Goal: Find specific page/section: Find specific page/section

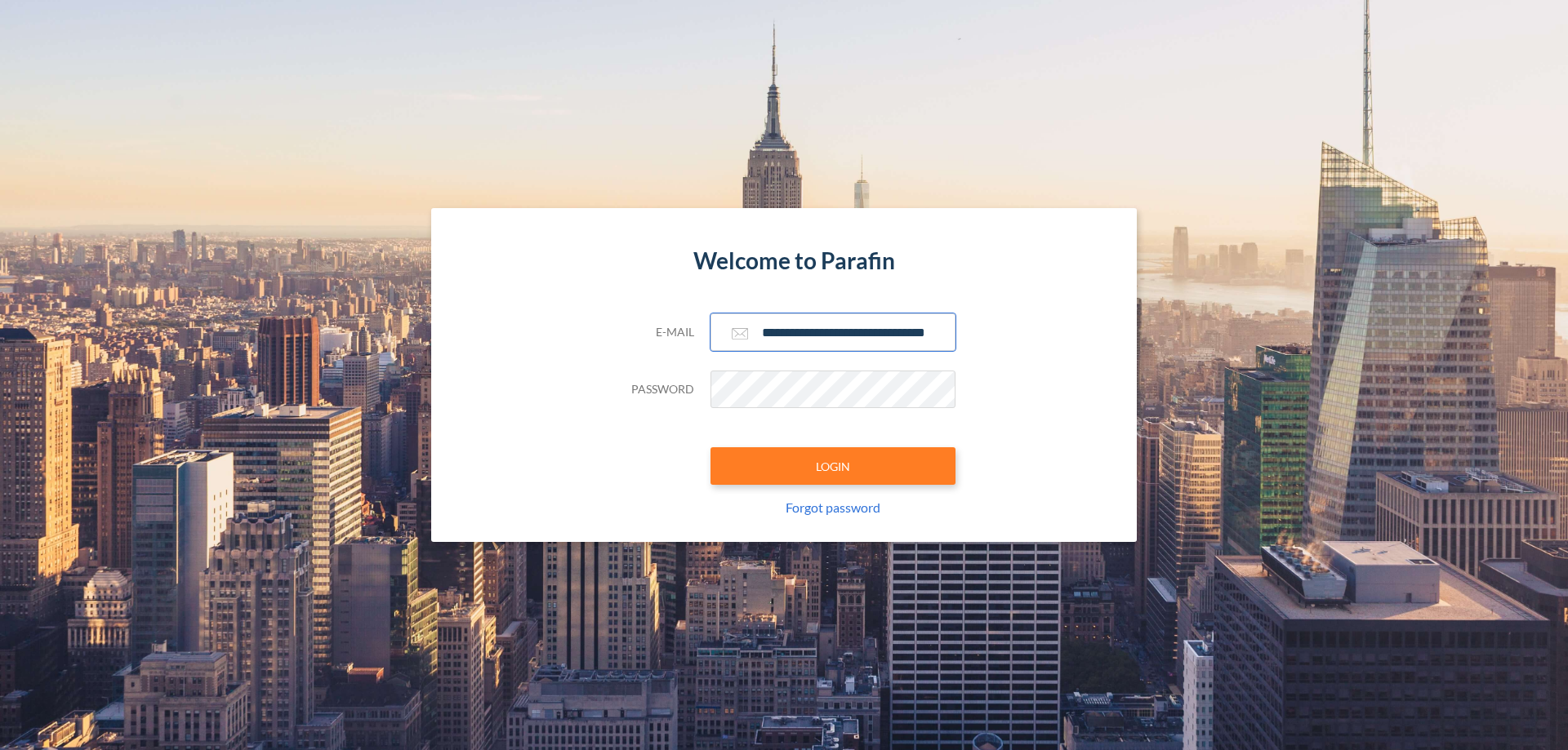
scroll to position [0, 26]
type input "**********"
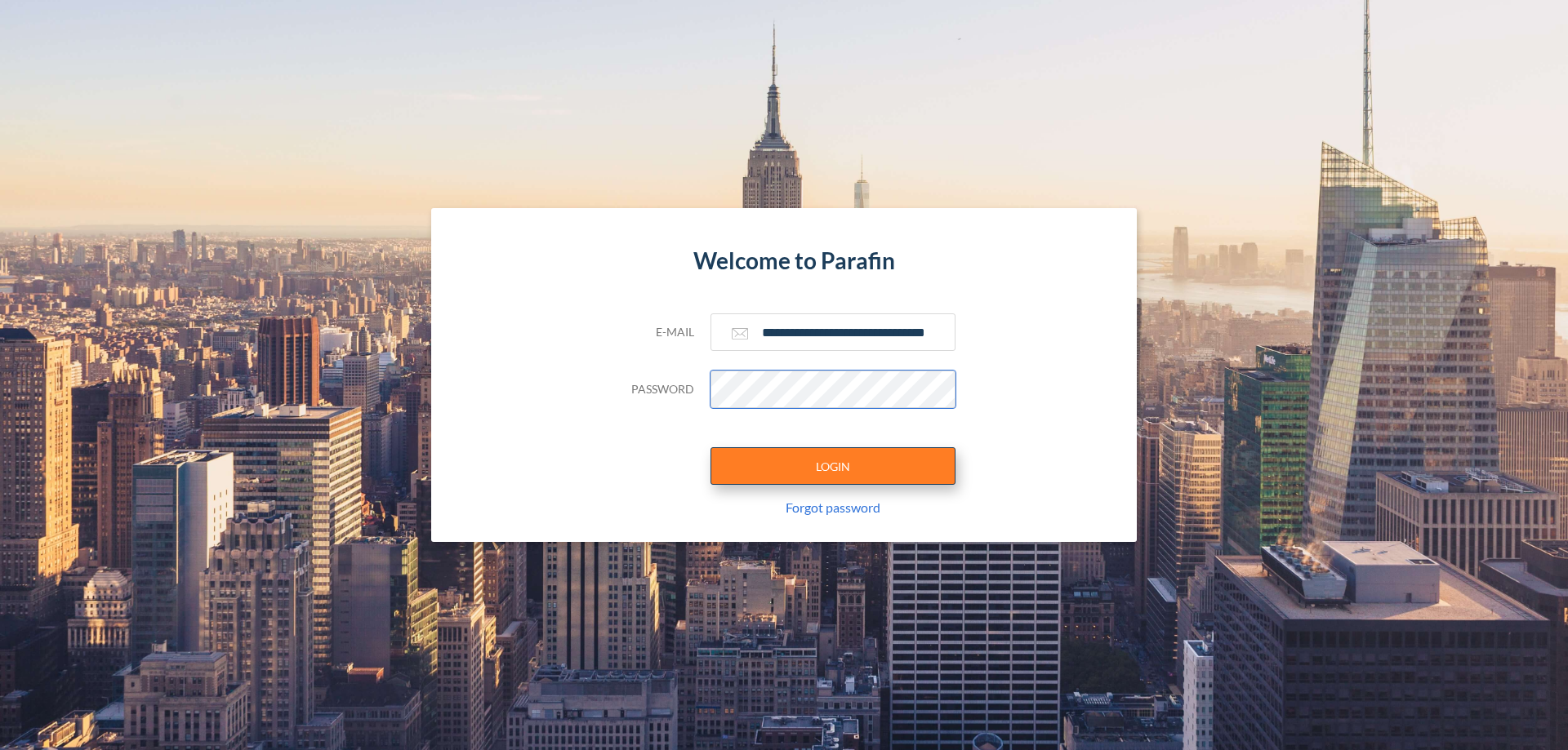
scroll to position [0, 0]
click at [833, 466] on button "LOGIN" at bounding box center [833, 466] width 244 height 38
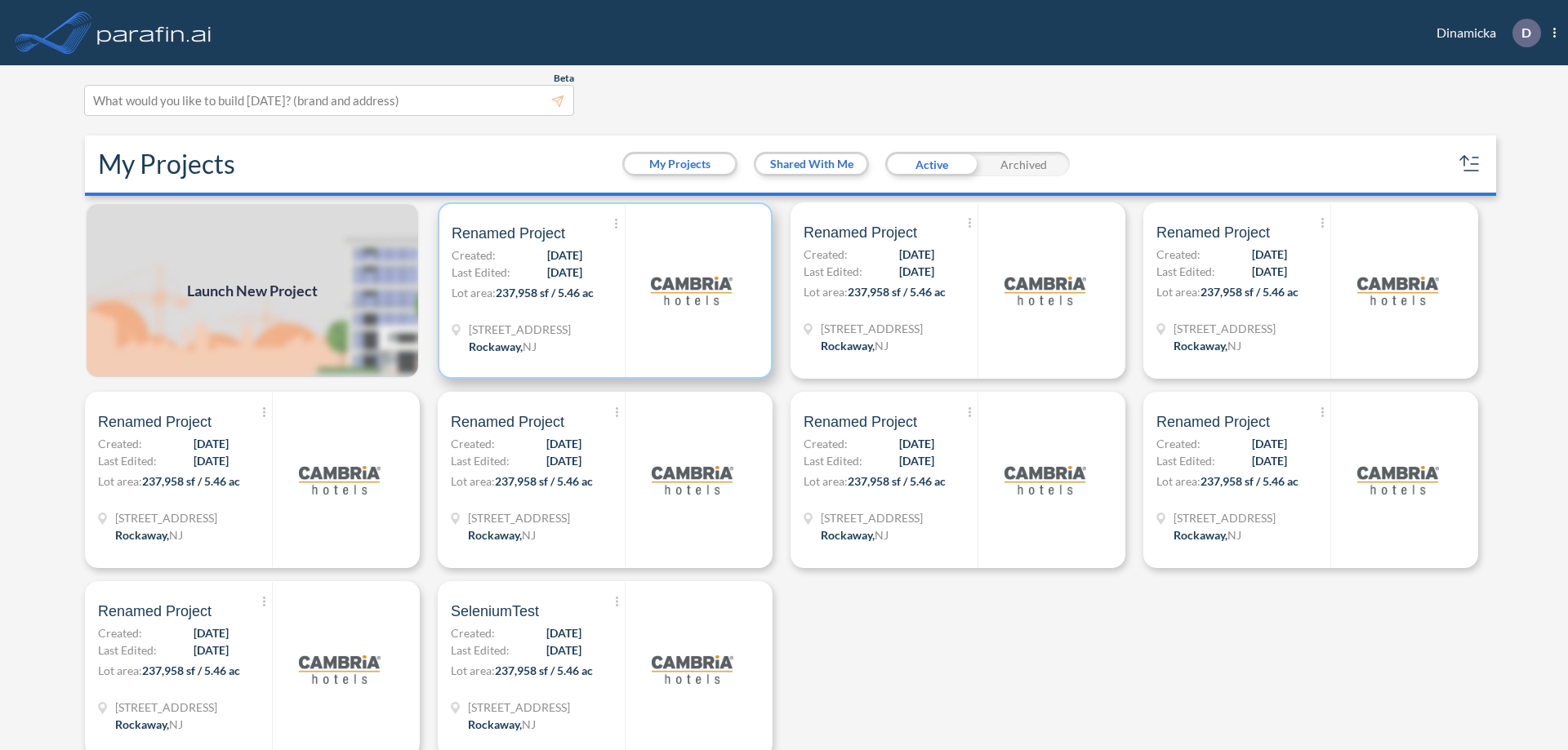
scroll to position [4, 0]
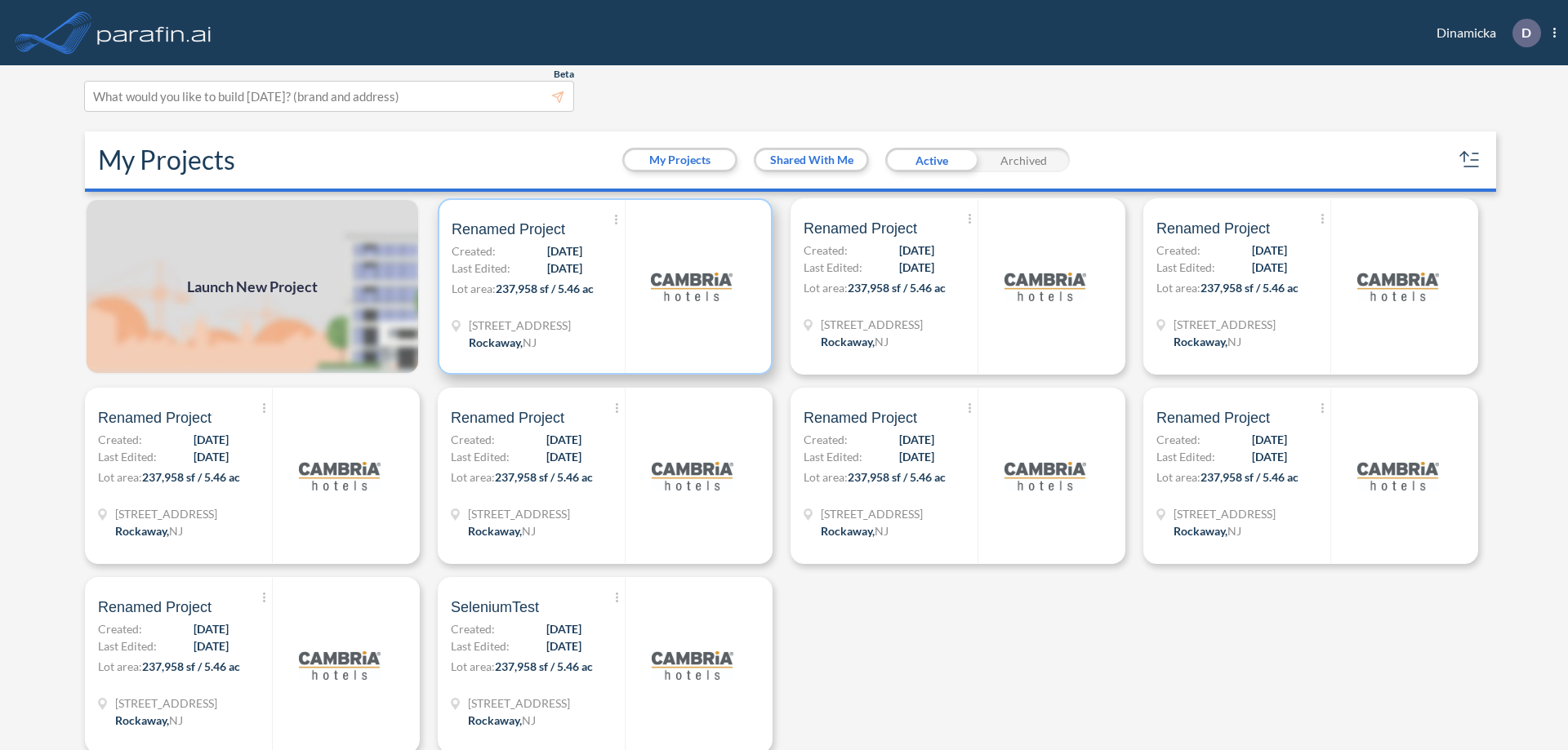
click at [602, 287] on p "Lot area: 237,958 sf / 5.46 ac" at bounding box center [538, 292] width 173 height 24
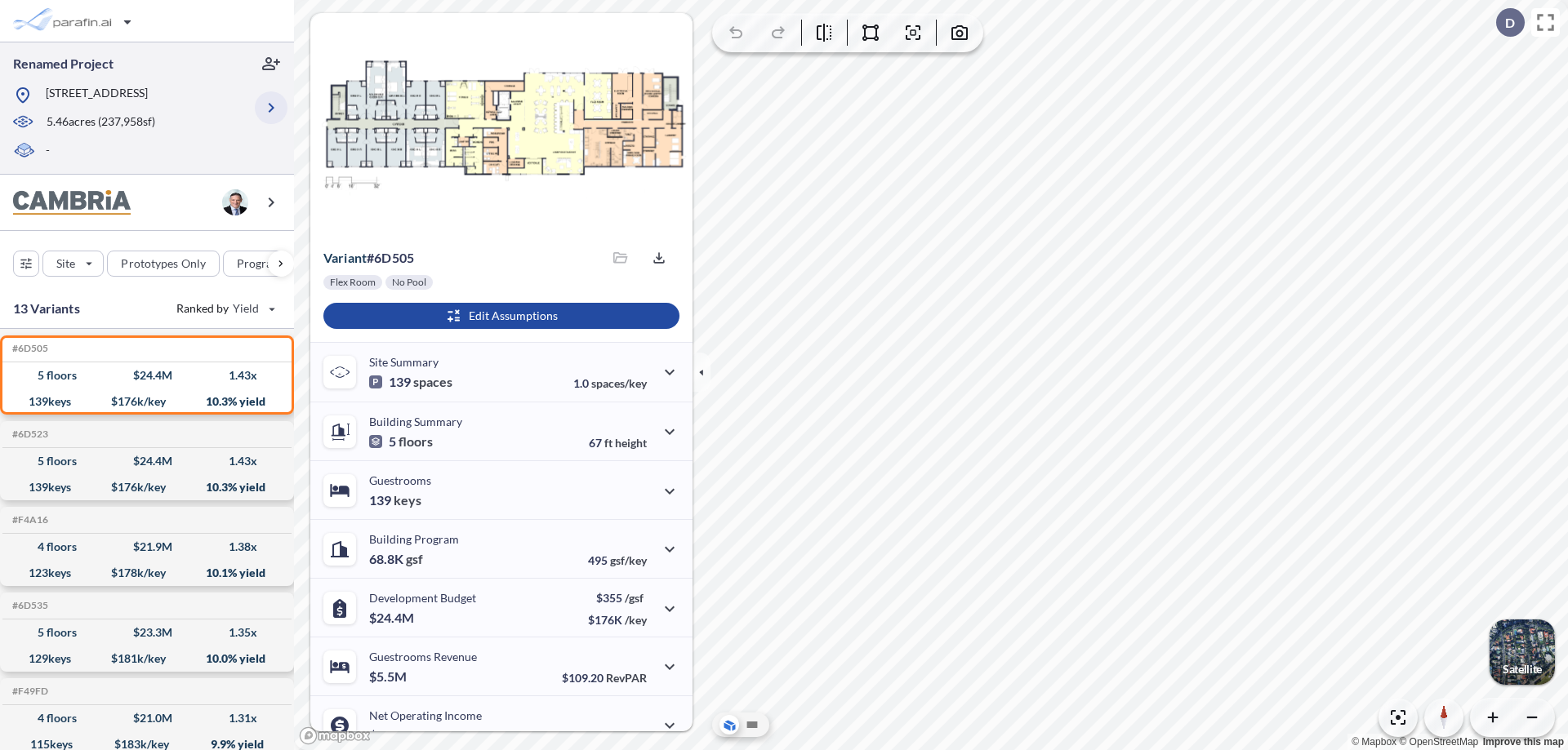
click at [271, 108] on icon "button" at bounding box center [270, 108] width 19 height 19
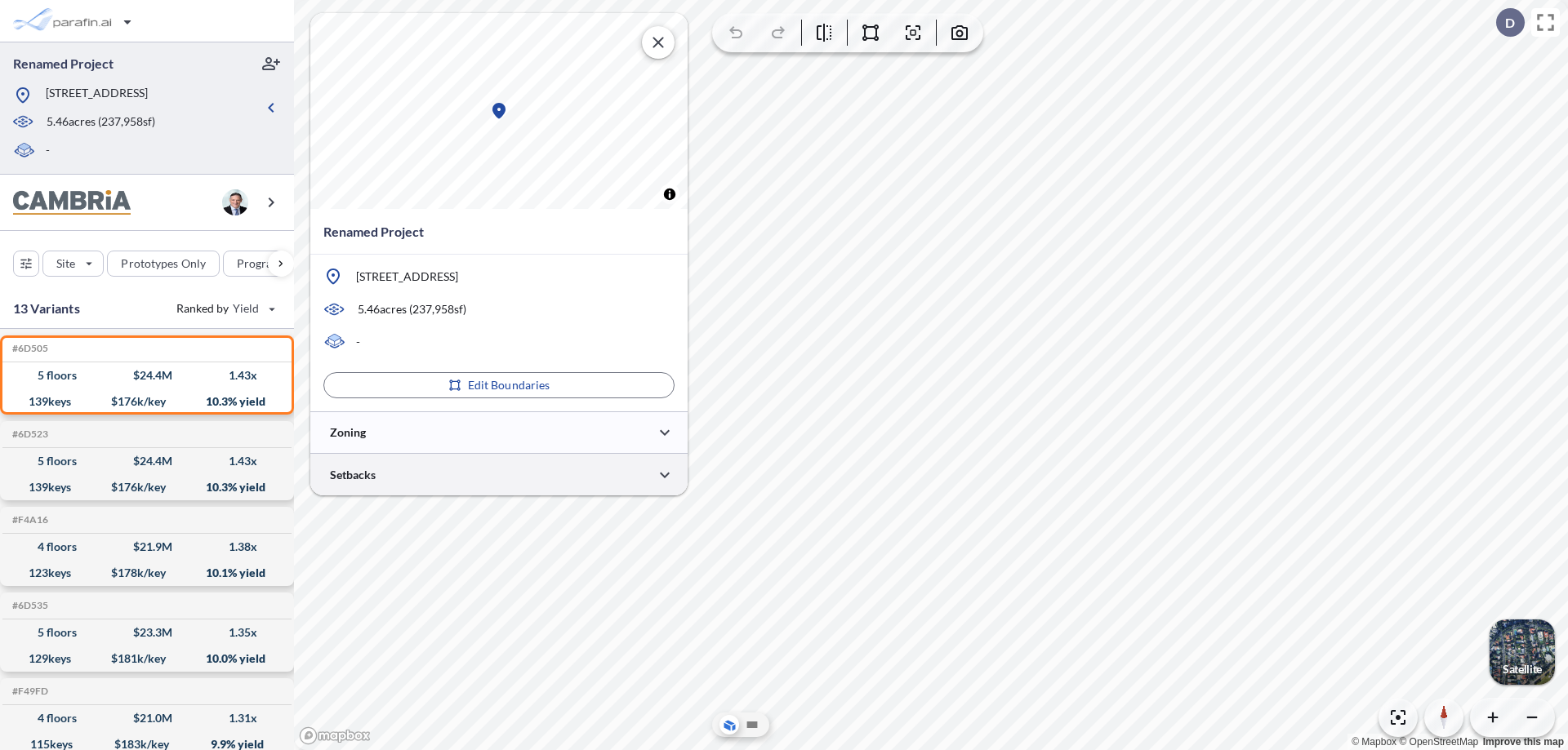
click at [499, 474] on div at bounding box center [499, 474] width 377 height 41
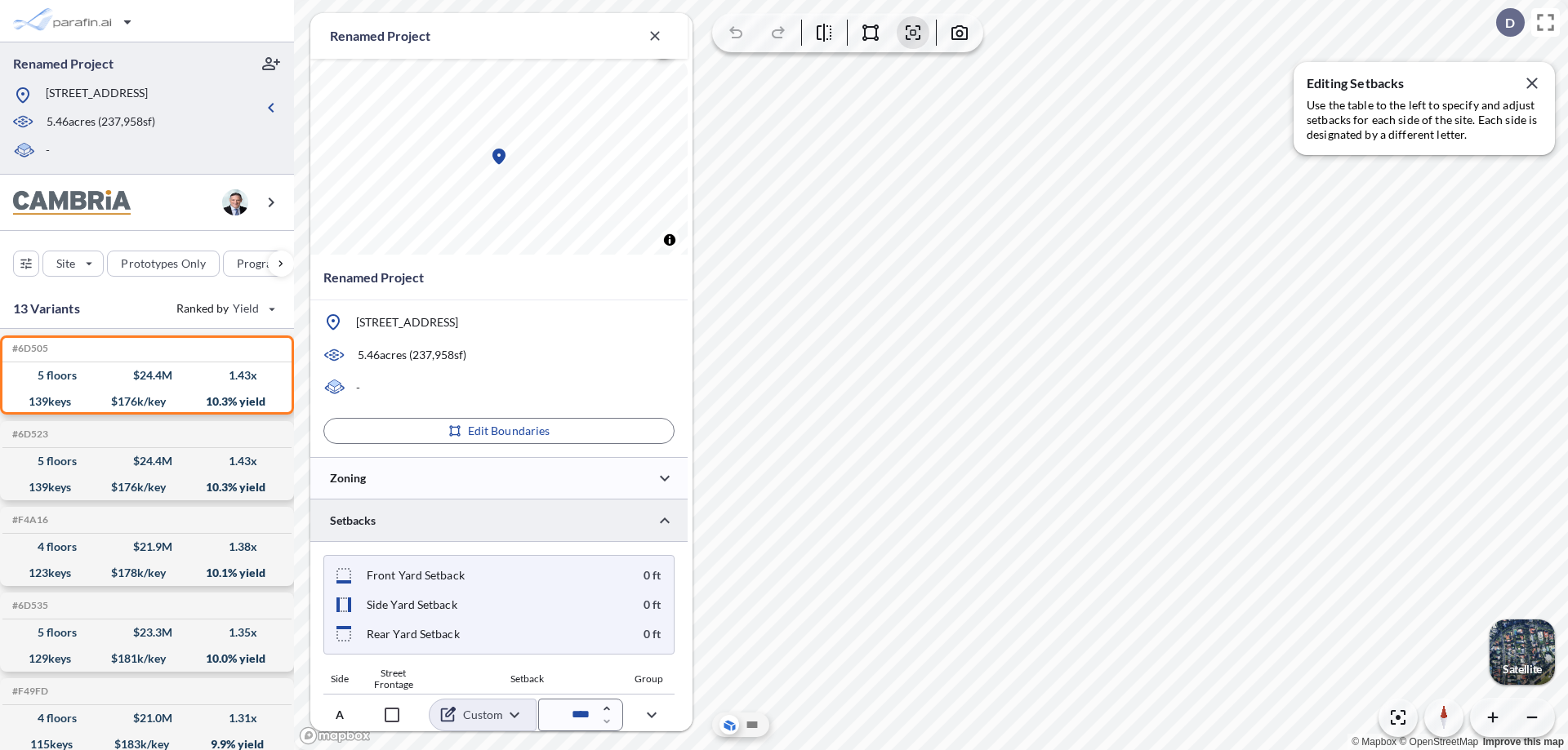
scroll to position [587, 0]
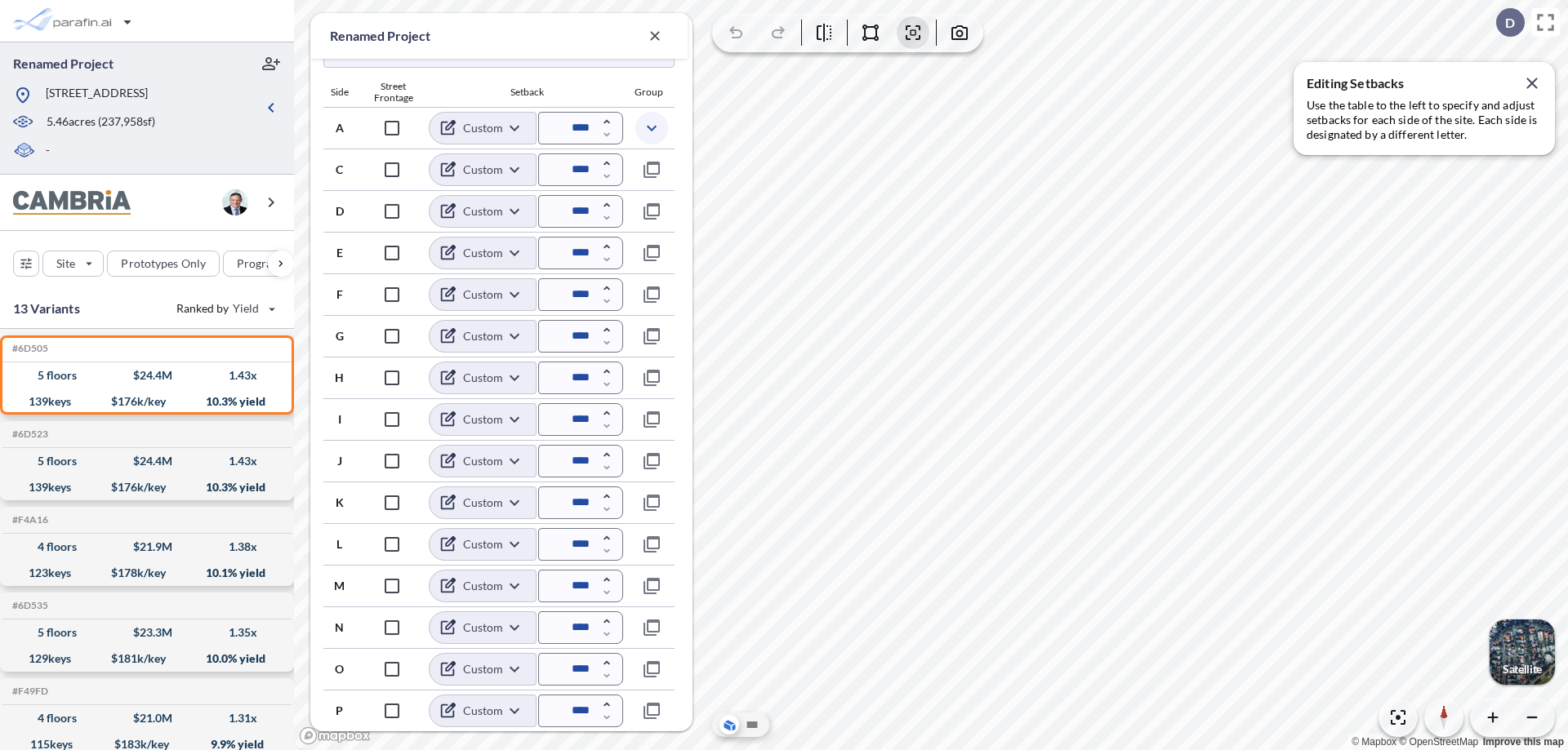
click at [651, 128] on icon "button" at bounding box center [651, 128] width 19 height 19
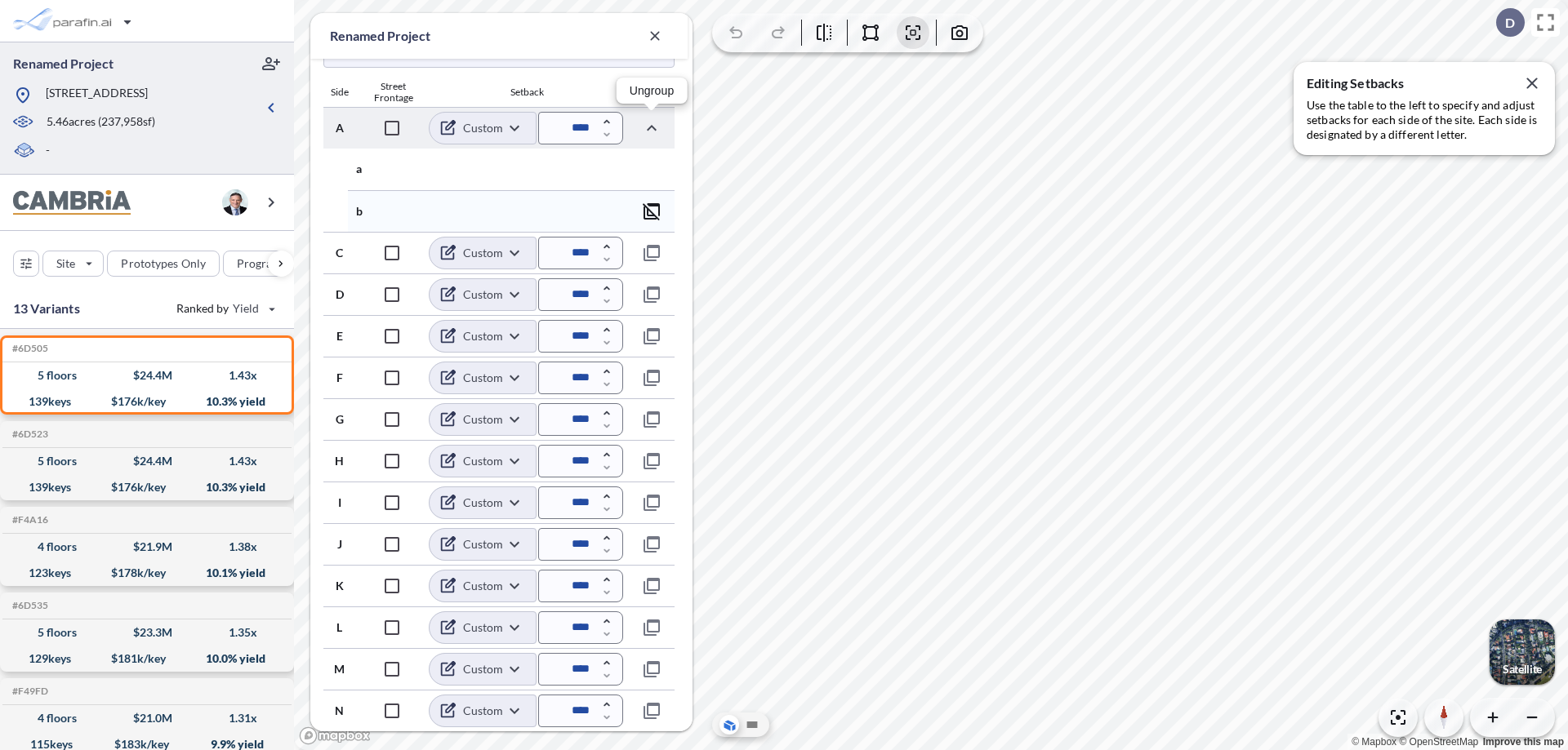
scroll to position [670, 0]
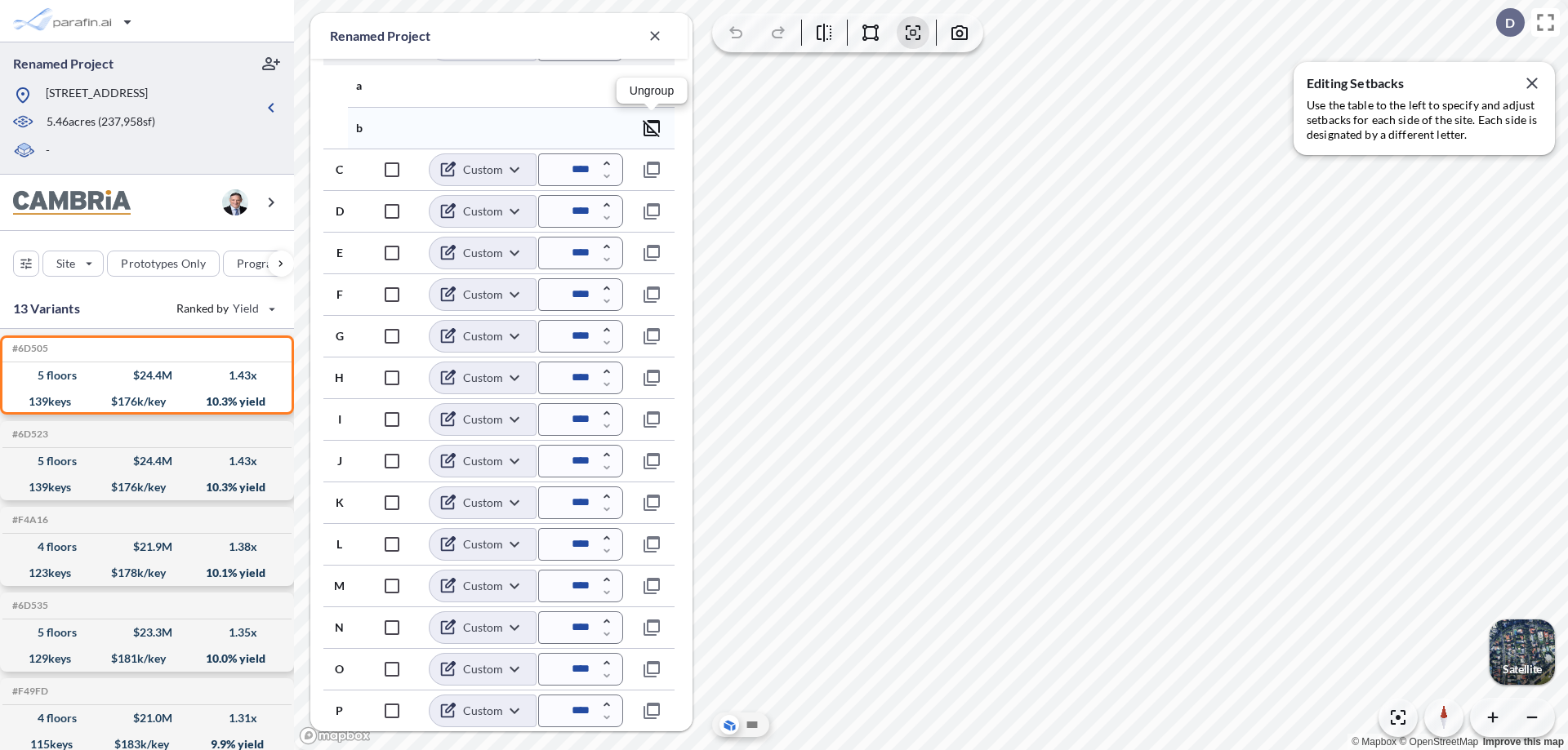
click at [652, 128] on icon "button" at bounding box center [651, 128] width 19 height 19
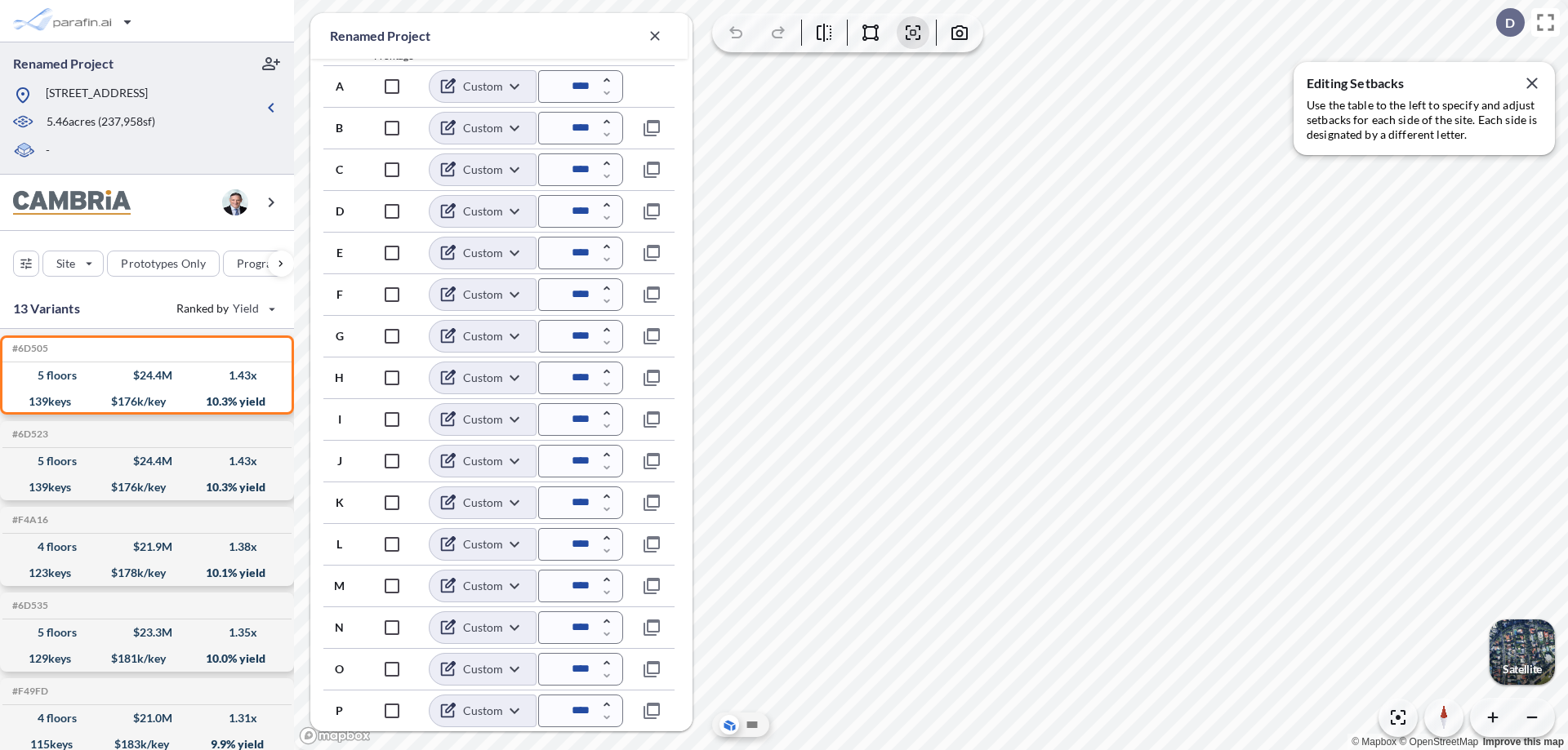
scroll to position [629, 0]
